Goal: Transaction & Acquisition: Purchase product/service

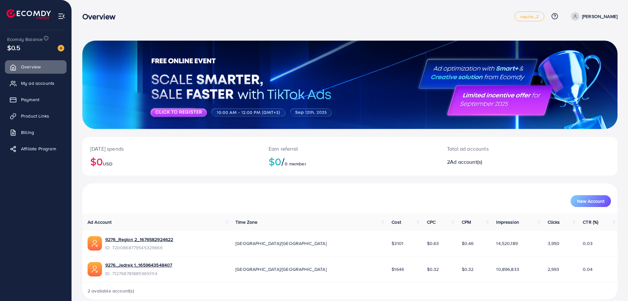
scroll to position [9, 0]
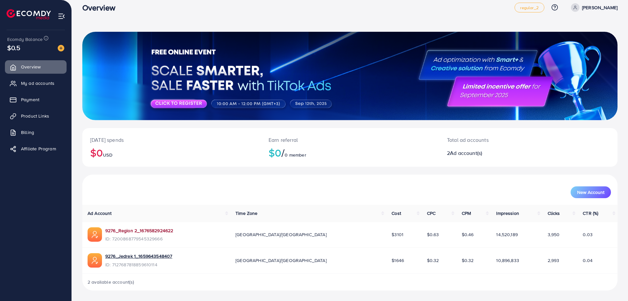
click at [142, 232] on link "9276_Region 2_1676582924622" at bounding box center [139, 231] width 68 height 7
click at [133, 231] on link "9276_Region 2_1676582924622" at bounding box center [139, 231] width 68 height 7
click at [34, 82] on span "My ad accounts" at bounding box center [39, 83] width 33 height 7
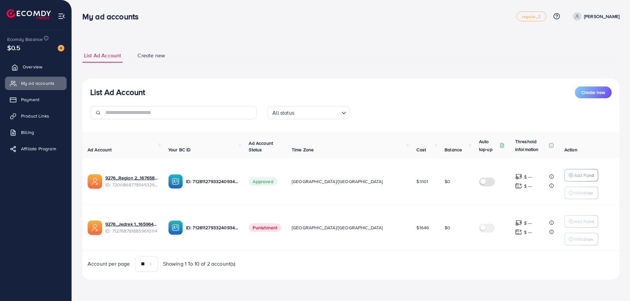
click at [34, 66] on span "Overview" at bounding box center [33, 67] width 20 height 7
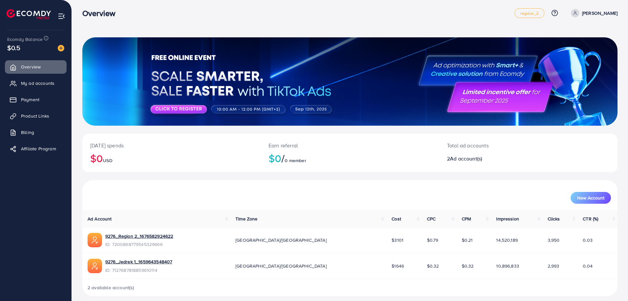
scroll to position [9, 0]
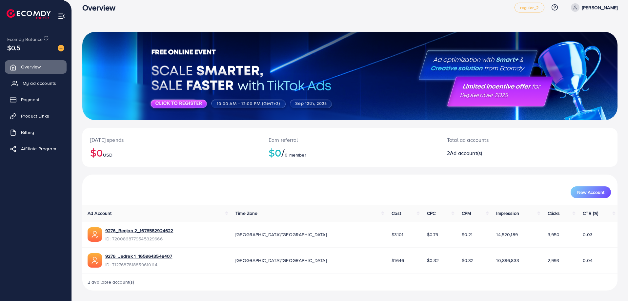
click at [30, 80] on span "My ad accounts" at bounding box center [39, 83] width 33 height 7
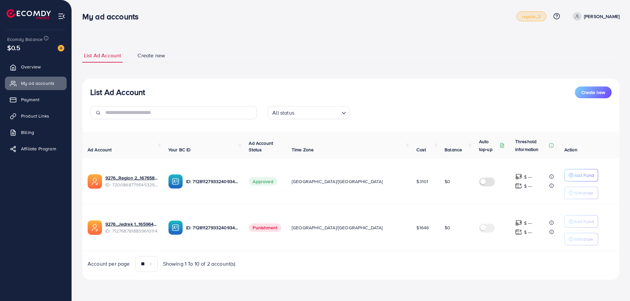
click at [522, 19] on span "regular_2" at bounding box center [531, 16] width 18 height 4
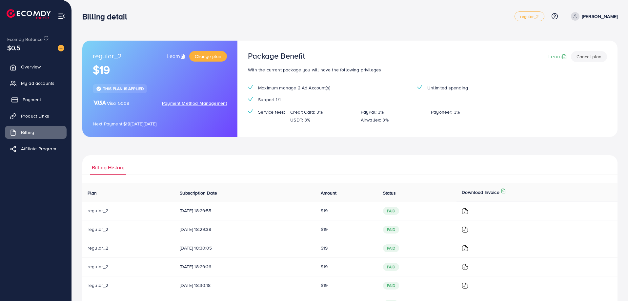
click at [36, 94] on link "Payment" at bounding box center [36, 99] width 62 height 13
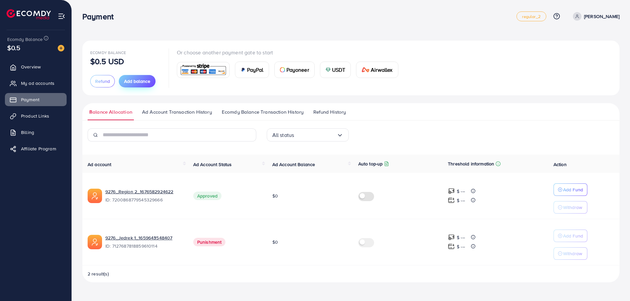
click at [135, 80] on span "Add balance" at bounding box center [137, 81] width 26 height 7
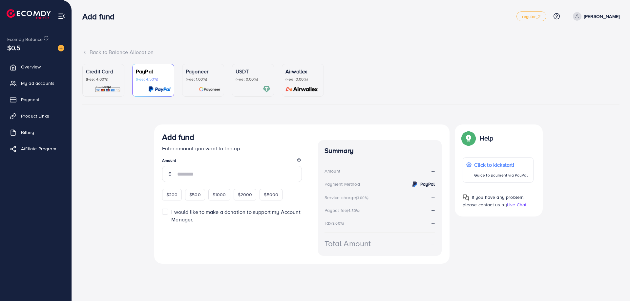
click at [108, 76] on div "Credit Card (Fee: 4.00%)" at bounding box center [103, 75] width 35 height 14
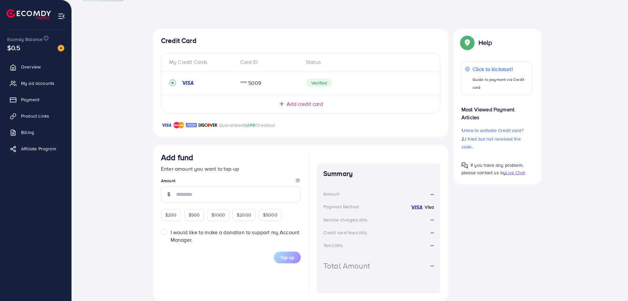
scroll to position [107, 0]
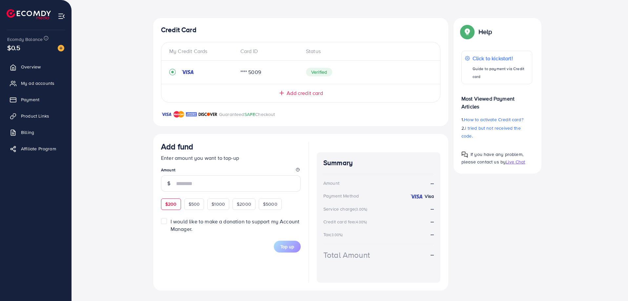
click at [168, 205] on span "$200" at bounding box center [170, 204] width 11 height 7
type input "***"
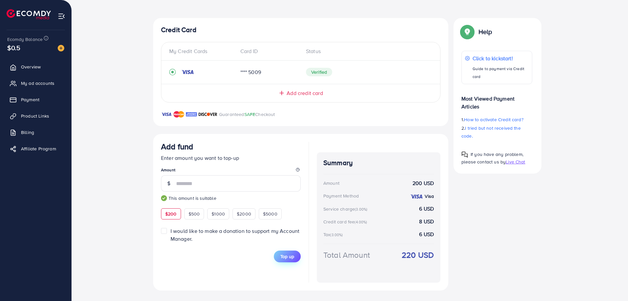
click at [295, 260] on button "Top up" at bounding box center [287, 257] width 27 height 12
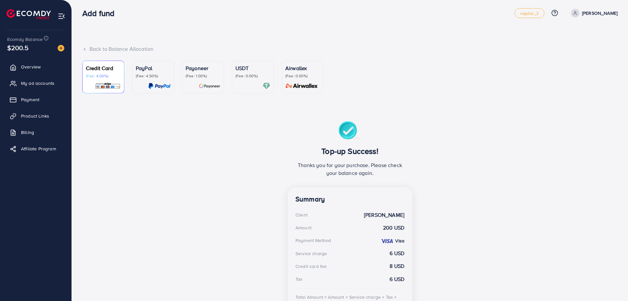
scroll to position [0, 0]
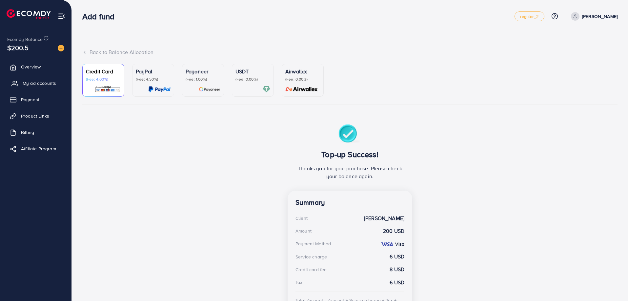
click at [44, 83] on span "My ad accounts" at bounding box center [39, 83] width 33 height 7
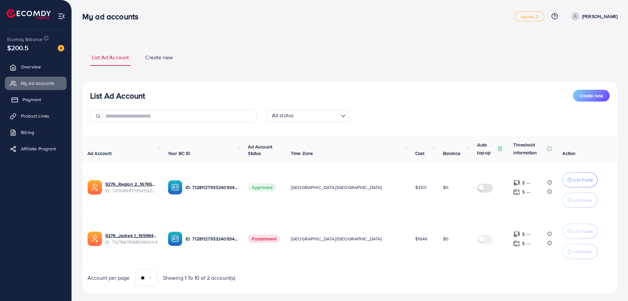
click at [50, 102] on link "Payment" at bounding box center [36, 99] width 62 height 13
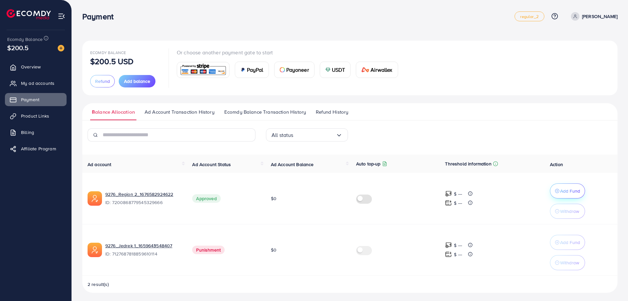
click at [570, 191] on p "Add Fund" at bounding box center [570, 191] width 20 height 8
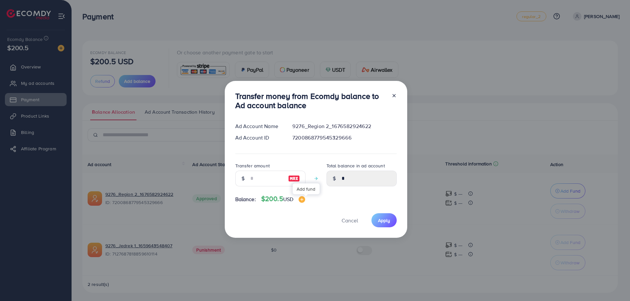
click at [303, 198] on img at bounding box center [301, 199] width 7 height 7
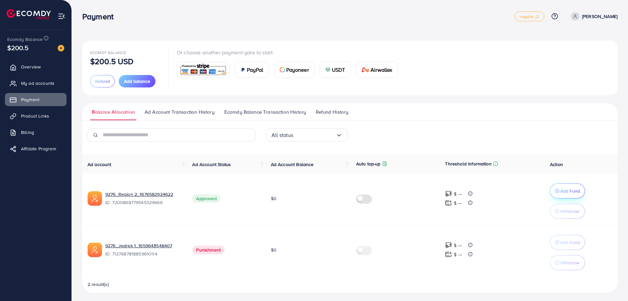
click at [580, 194] on button "Add Fund" at bounding box center [567, 191] width 35 height 15
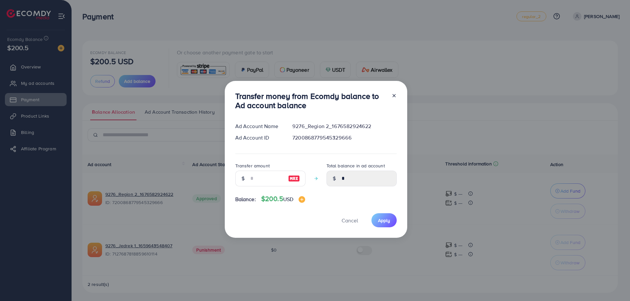
click at [294, 178] on img at bounding box center [294, 179] width 12 height 8
type input "***"
type input "******"
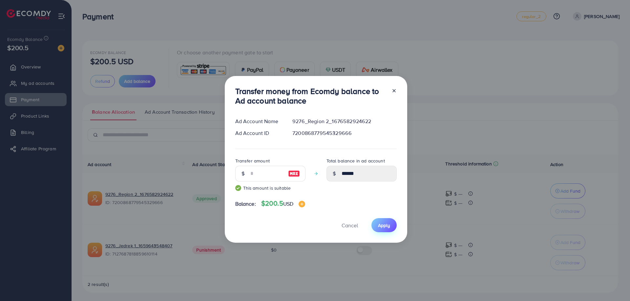
click at [384, 227] on span "Apply" at bounding box center [384, 225] width 12 height 7
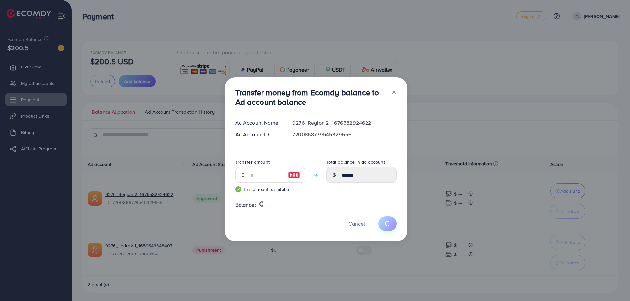
type input "*"
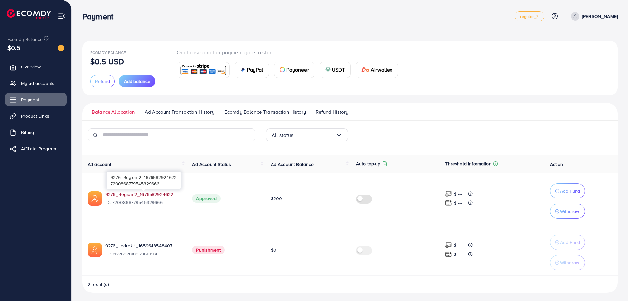
click at [138, 196] on link "9276_Region 2_1676582924622" at bounding box center [143, 194] width 76 height 7
